Goal: Task Accomplishment & Management: Complete application form

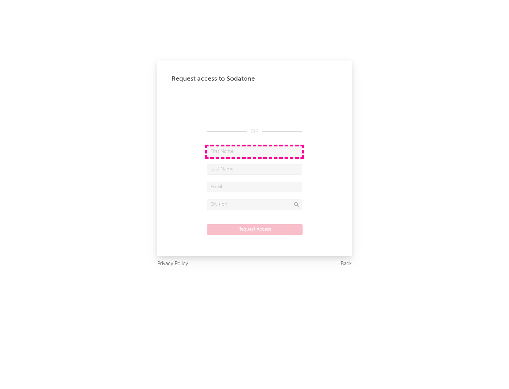
click at [255, 151] on input "text" at bounding box center [255, 151] width 96 height 11
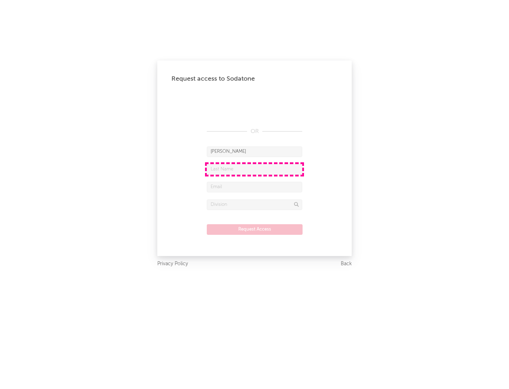
type input "[PERSON_NAME]"
click at [255, 169] on input "text" at bounding box center [255, 169] width 96 height 11
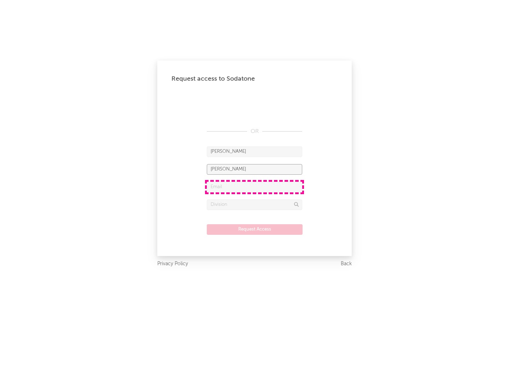
type input "[PERSON_NAME]"
click at [255, 187] on input "text" at bounding box center [255, 187] width 96 height 11
type input "[EMAIL_ADDRESS][DOMAIN_NAME]"
click at [255, 204] on input "text" at bounding box center [255, 205] width 96 height 11
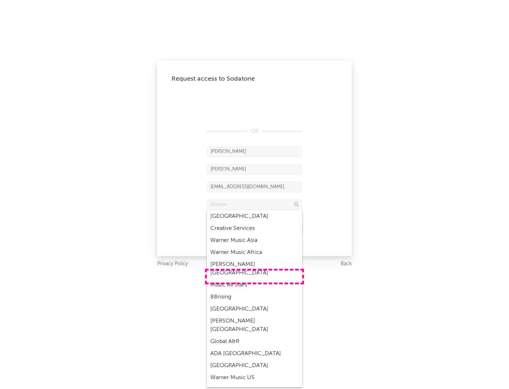
click at [255, 279] on div "Music All Stars" at bounding box center [255, 285] width 96 height 12
type input "Music All Stars"
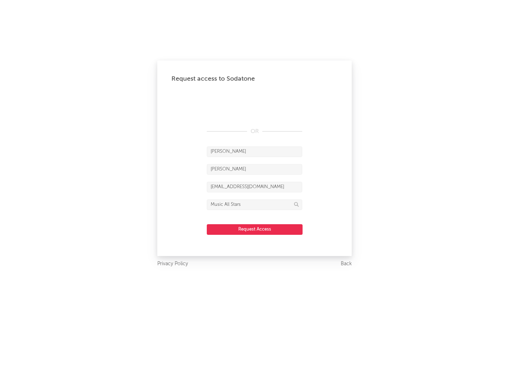
click at [255, 229] on button "Request Access" at bounding box center [255, 229] width 96 height 11
